Goal: Navigation & Orientation: Find specific page/section

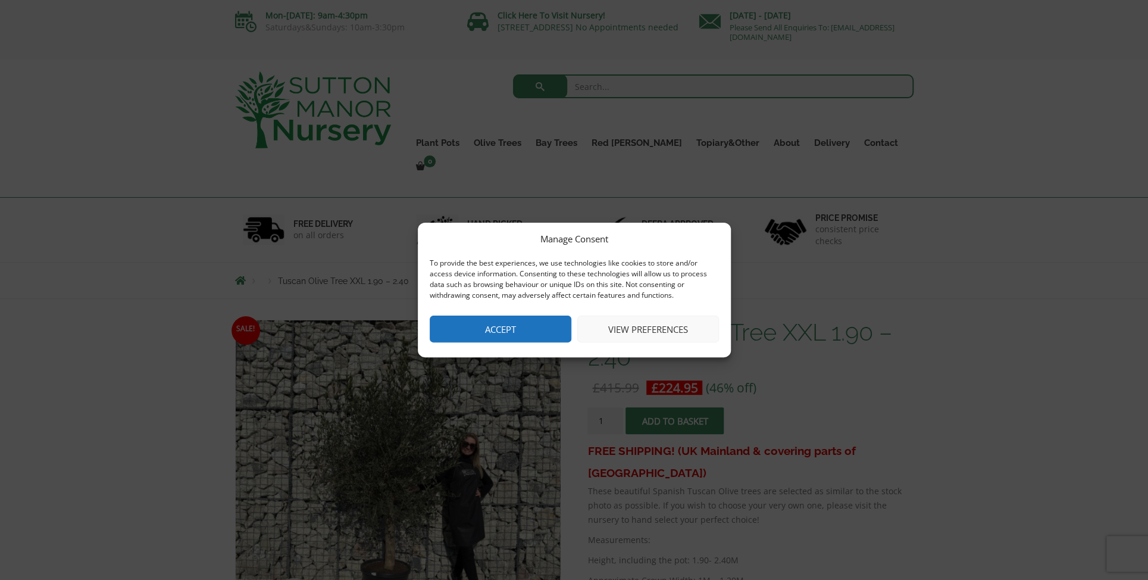
click at [548, 330] on button "Accept" at bounding box center [501, 328] width 142 height 27
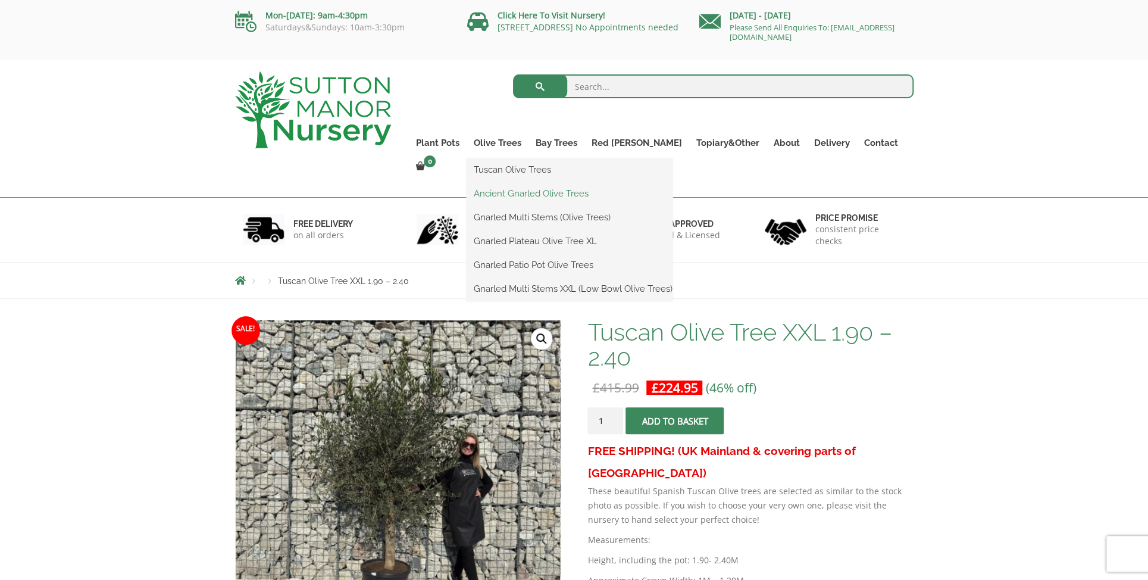
click at [543, 189] on link "Ancient Gnarled Olive Trees" at bounding box center [570, 193] width 206 height 18
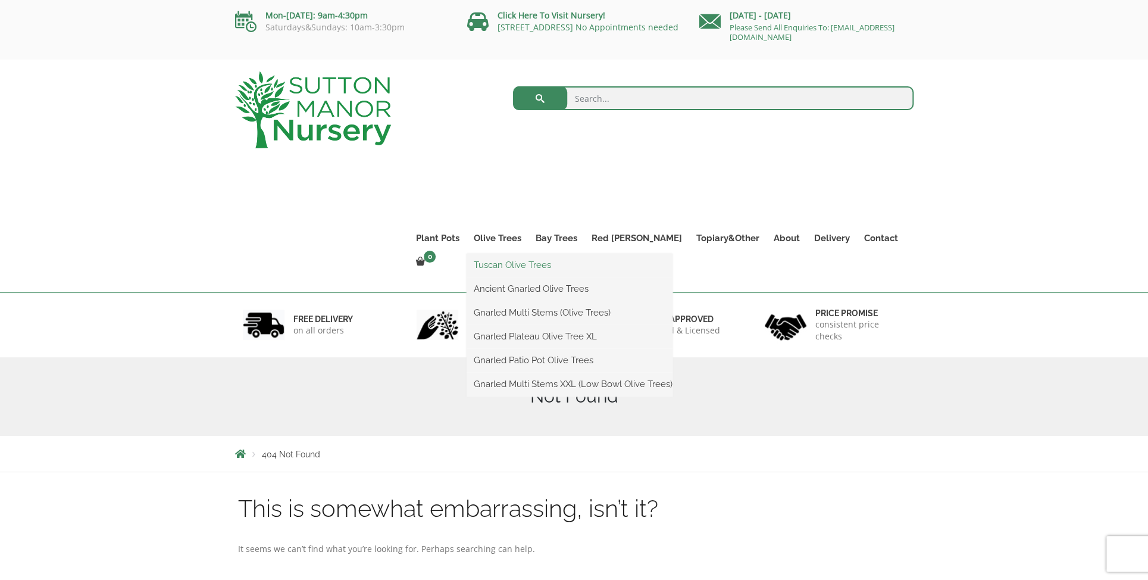
click at [530, 265] on link "Tuscan Olive Trees" at bounding box center [570, 265] width 206 height 18
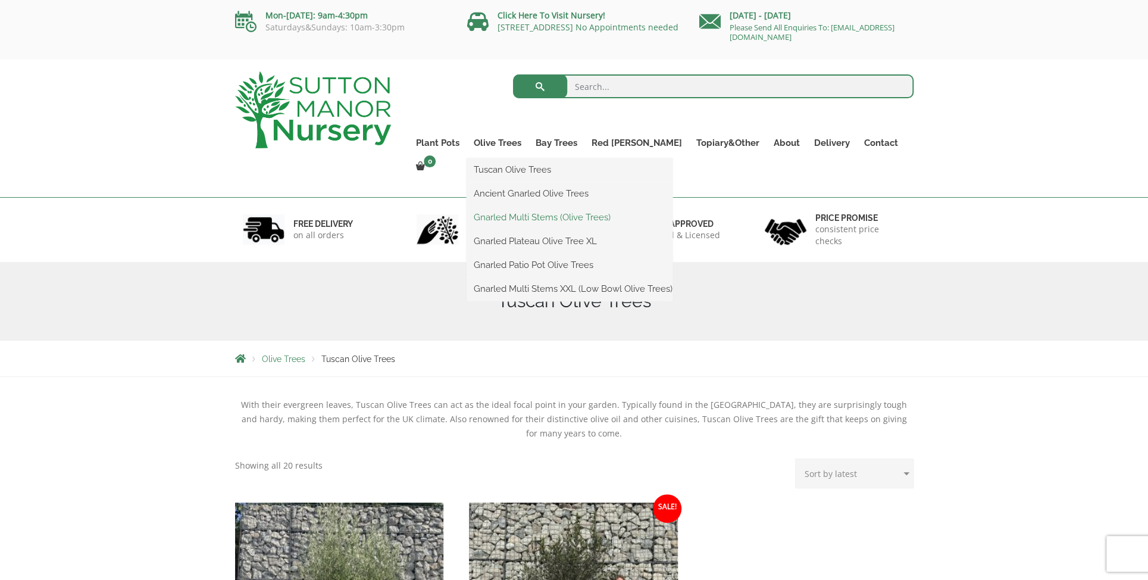
click at [558, 218] on link "Gnarled Multi Stems (Olive Trees)" at bounding box center [570, 217] width 206 height 18
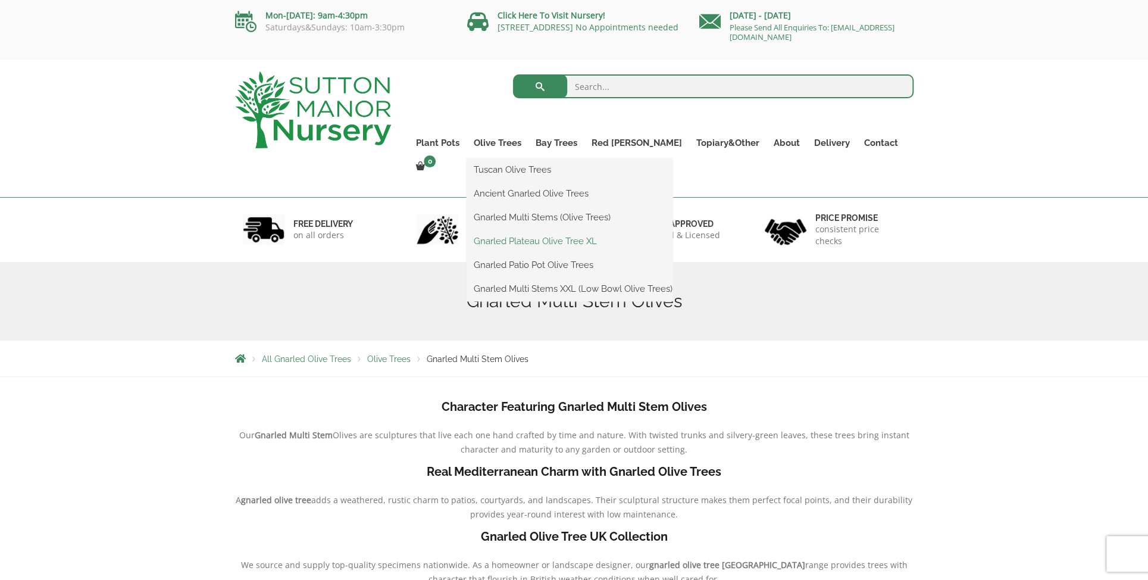
click at [545, 242] on link "Gnarled Plateau Olive Tree XL" at bounding box center [570, 241] width 206 height 18
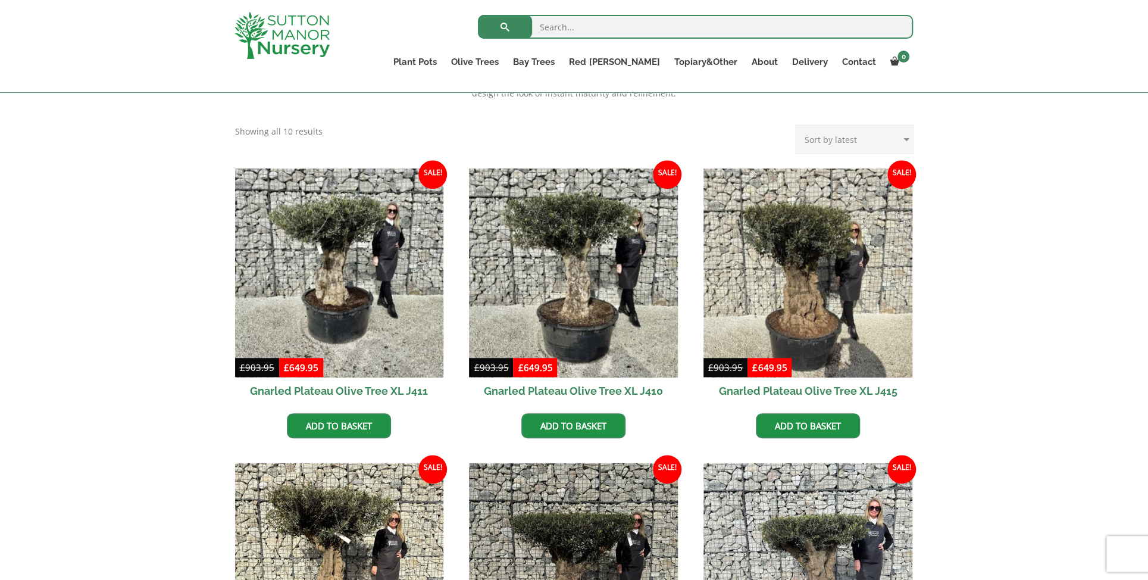
scroll to position [179, 0]
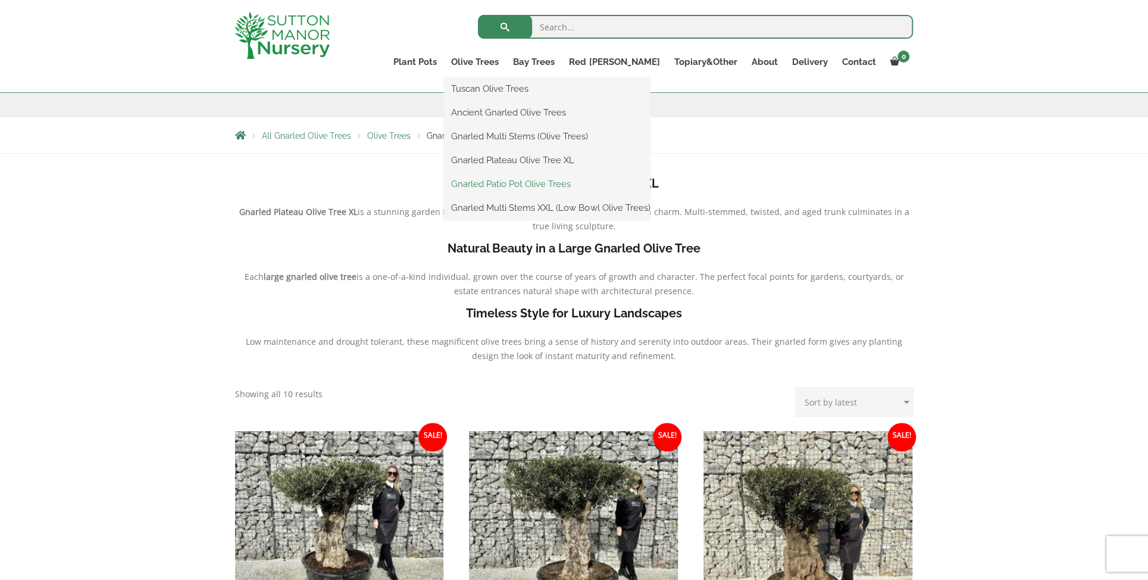
click at [590, 184] on link "Gnarled Patio Pot Olive Trees" at bounding box center [547, 184] width 206 height 18
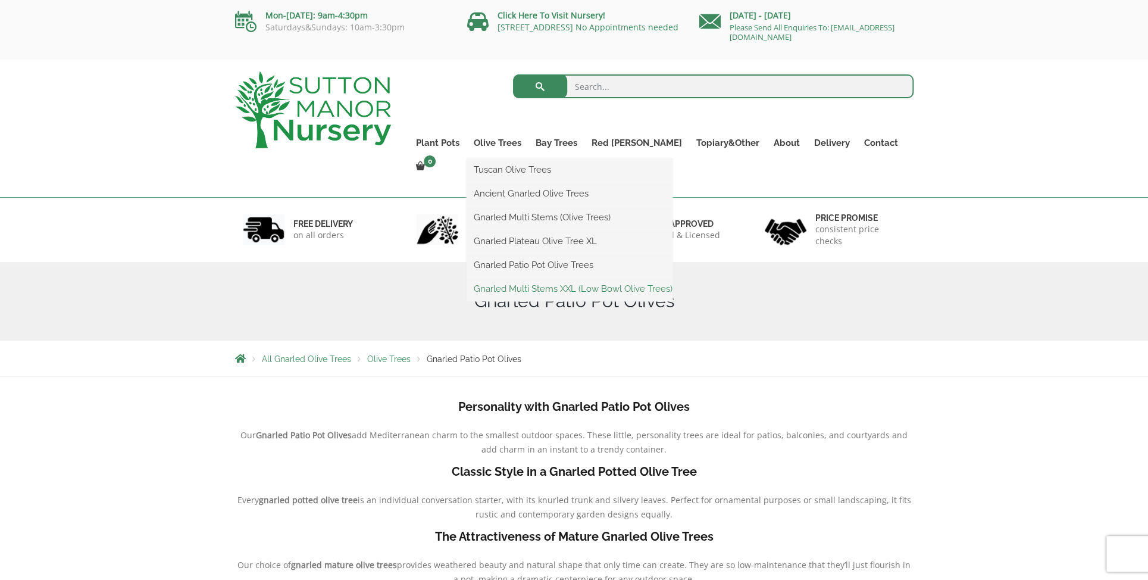
click at [533, 289] on link "Gnarled Multi Stems XXL (Low Bowl Olive Trees)" at bounding box center [570, 289] width 206 height 18
